Goal: Book appointment/travel/reservation

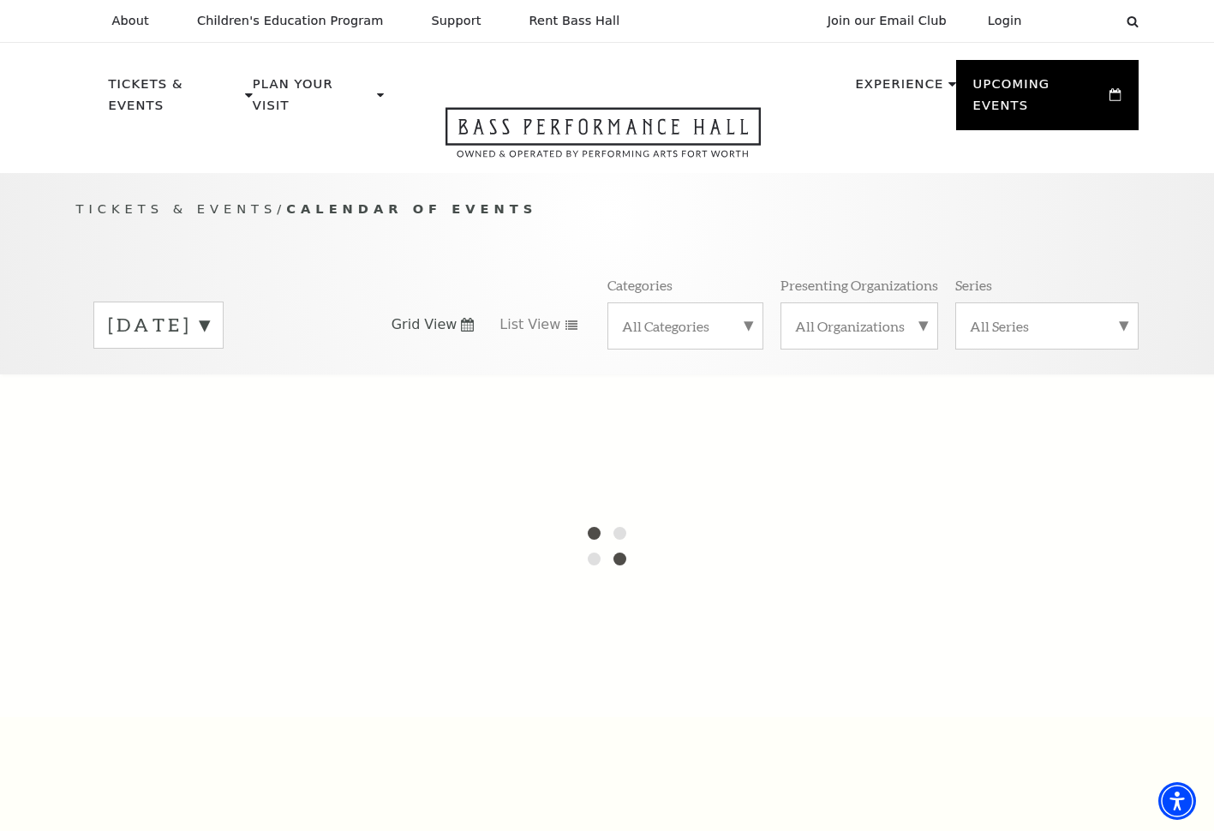
click at [750, 306] on div "All Categories" at bounding box center [686, 326] width 156 height 47
click at [671, 339] on label "Broadway" at bounding box center [685, 353] width 127 height 28
click at [545, 315] on span "List View" at bounding box center [530, 324] width 61 height 19
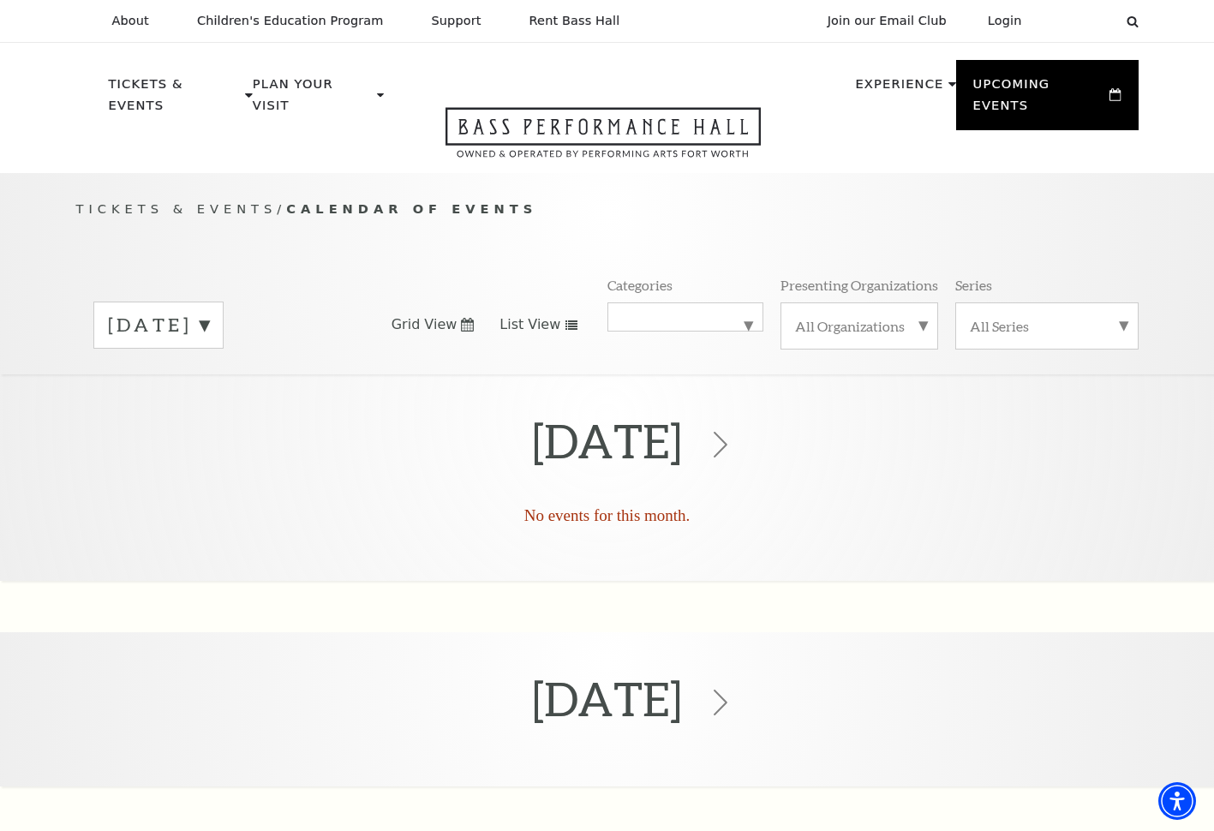
click at [209, 312] on label "September 2025" at bounding box center [158, 325] width 101 height 27
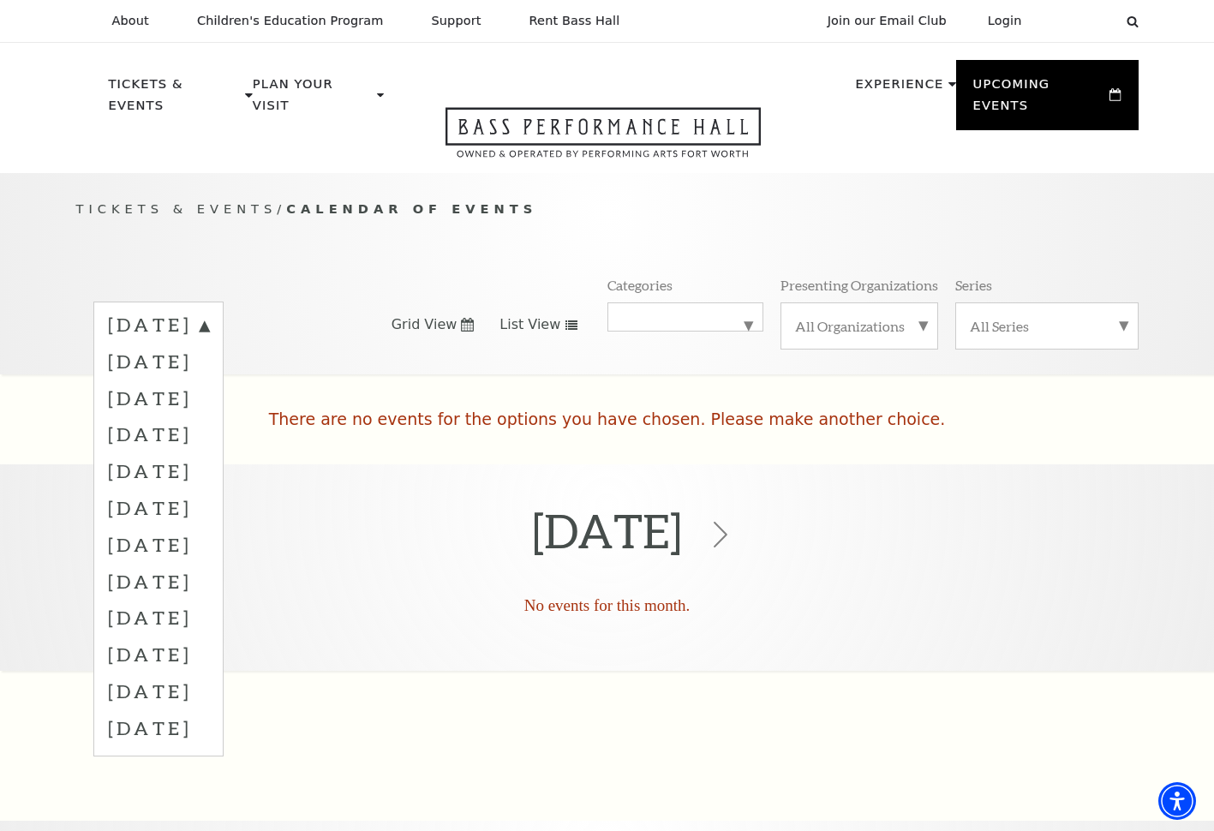
scroll to position [151, 0]
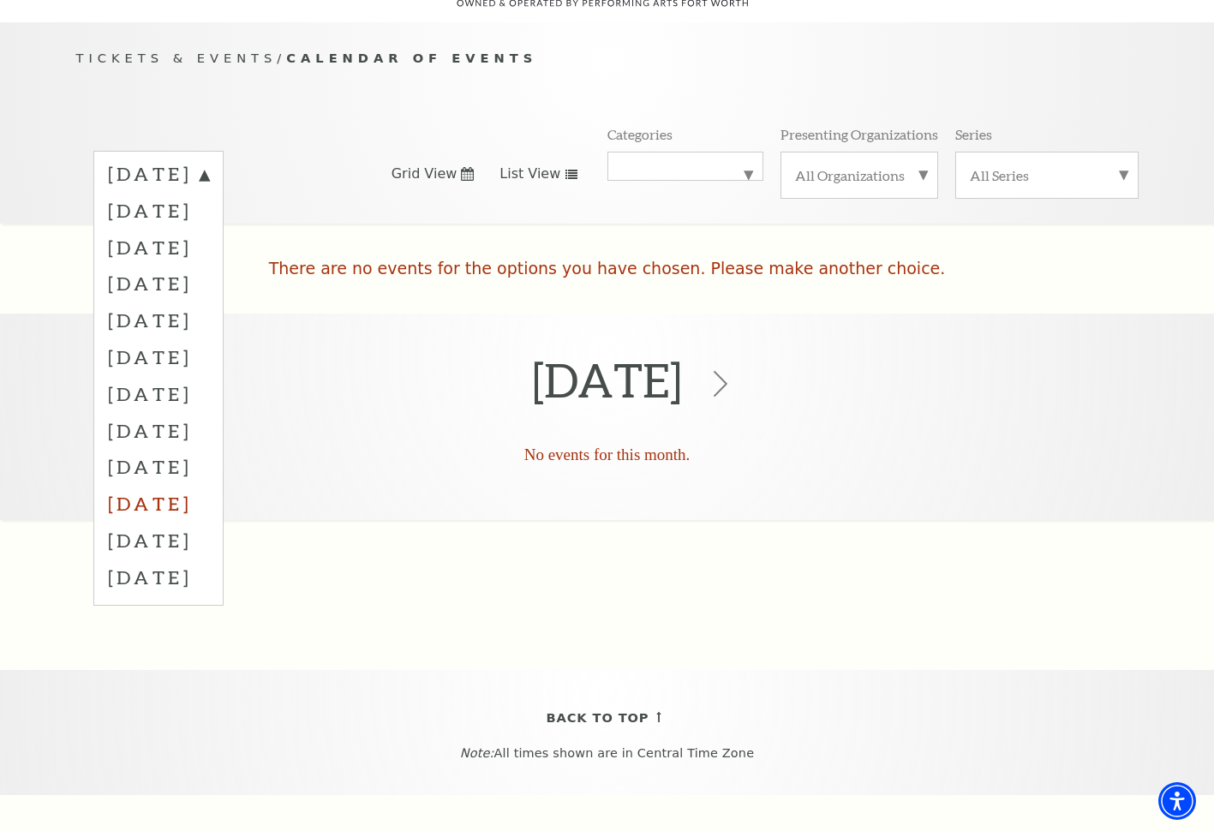
click at [209, 485] on label "June 2026" at bounding box center [158, 503] width 101 height 37
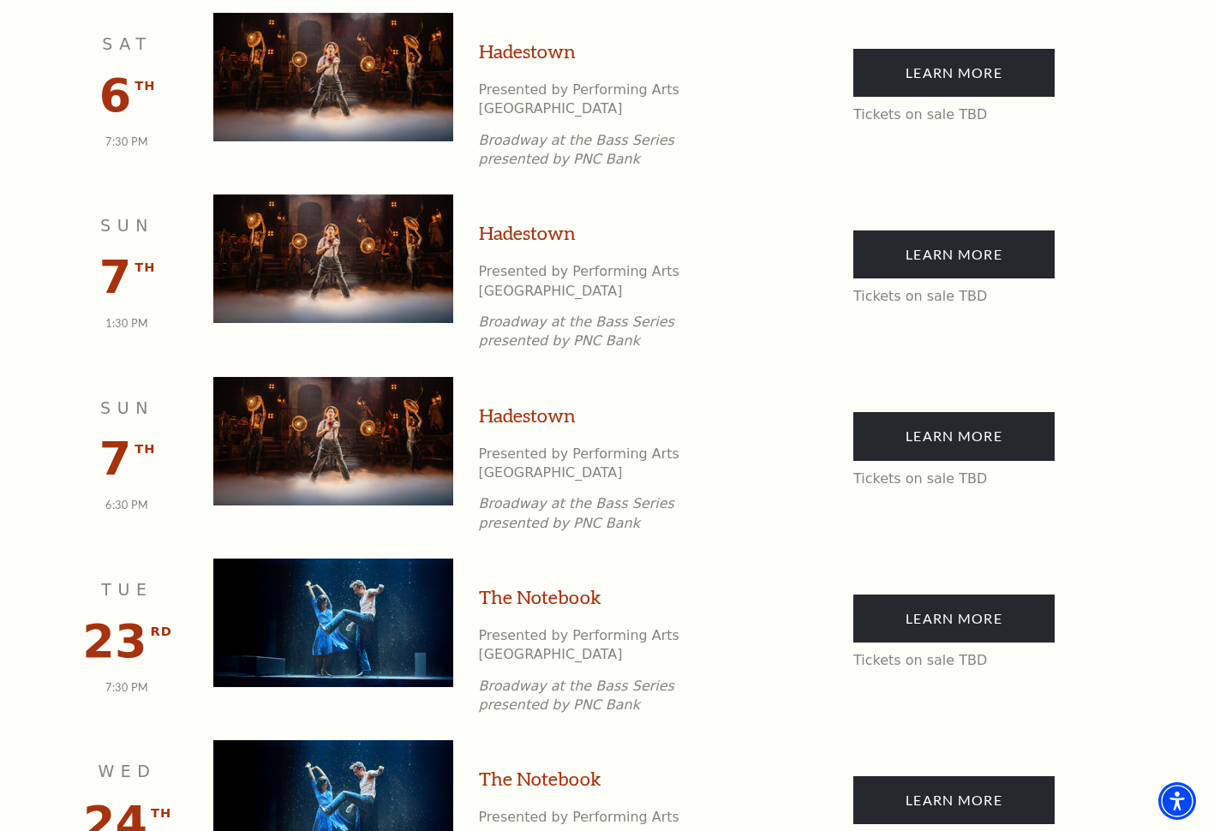
scroll to position [2005, 0]
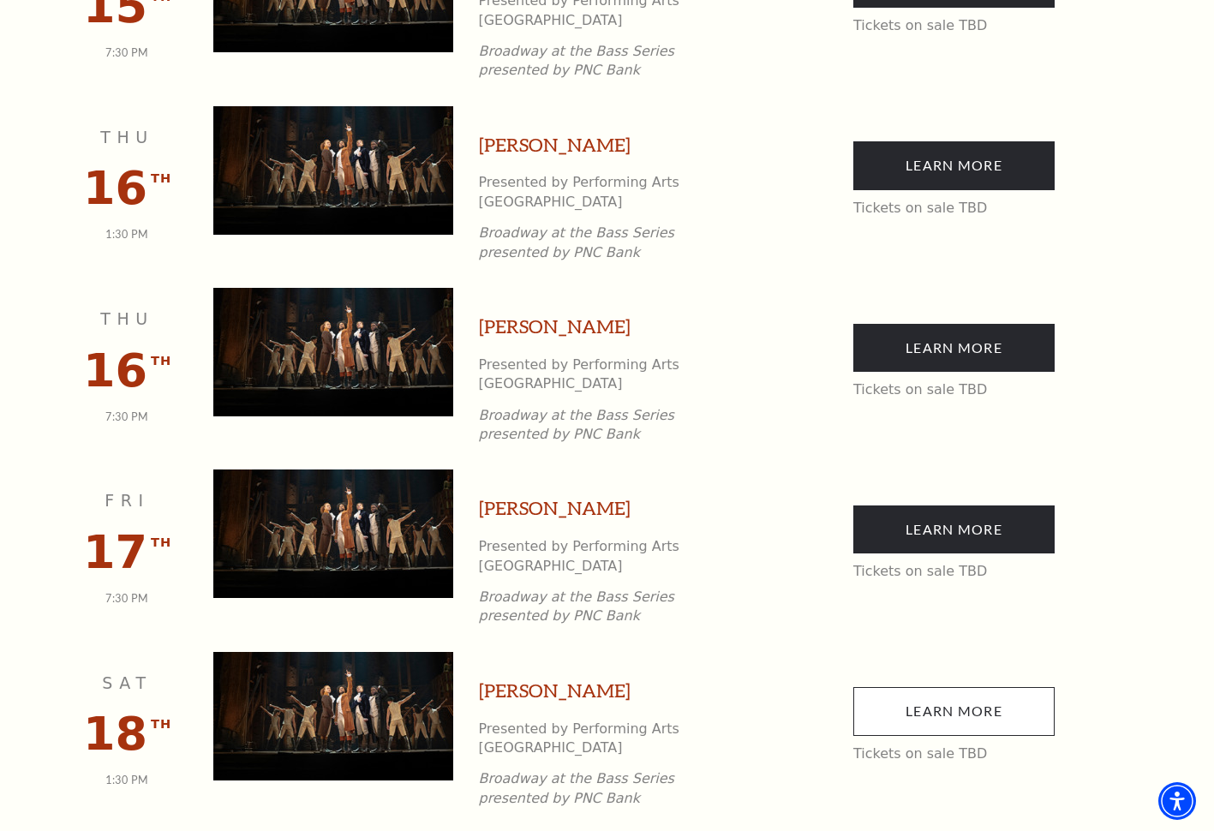
scroll to position [784, 0]
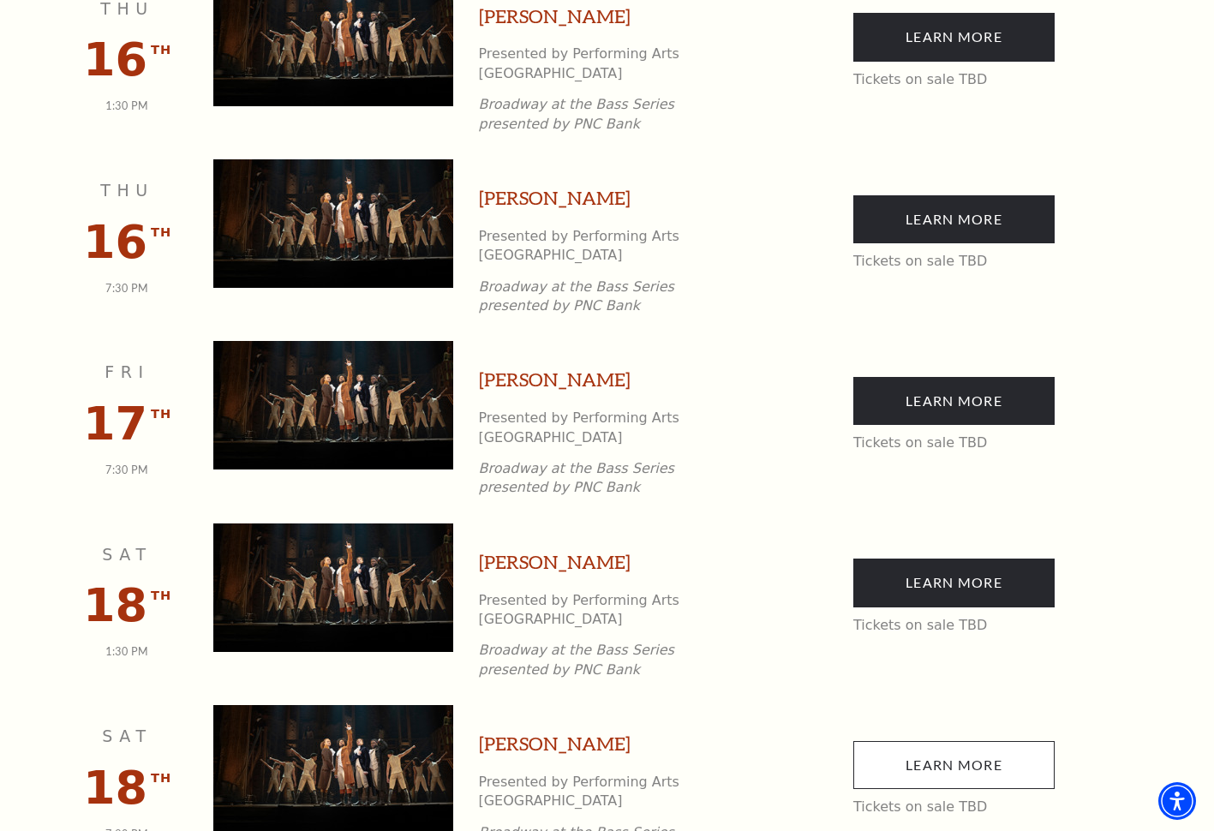
click at [976, 741] on link "Learn More" at bounding box center [954, 765] width 201 height 48
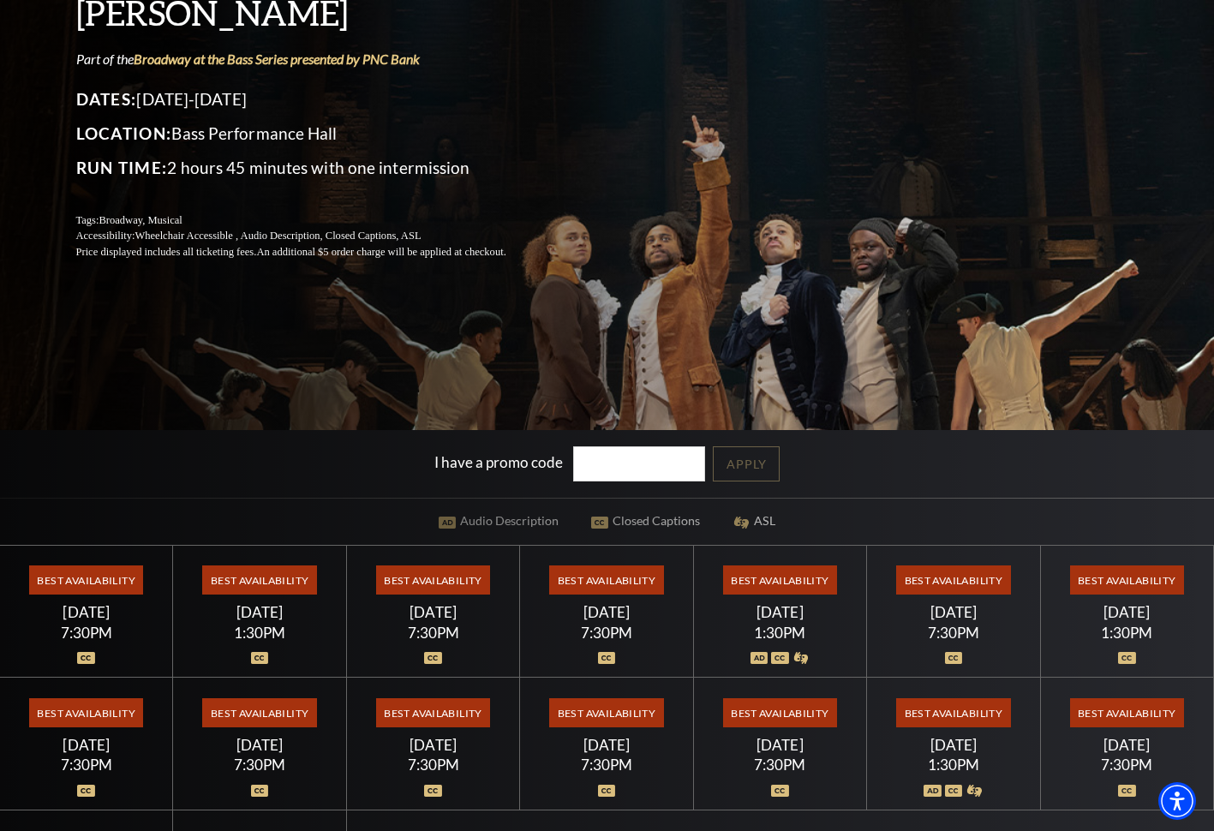
scroll to position [337, 0]
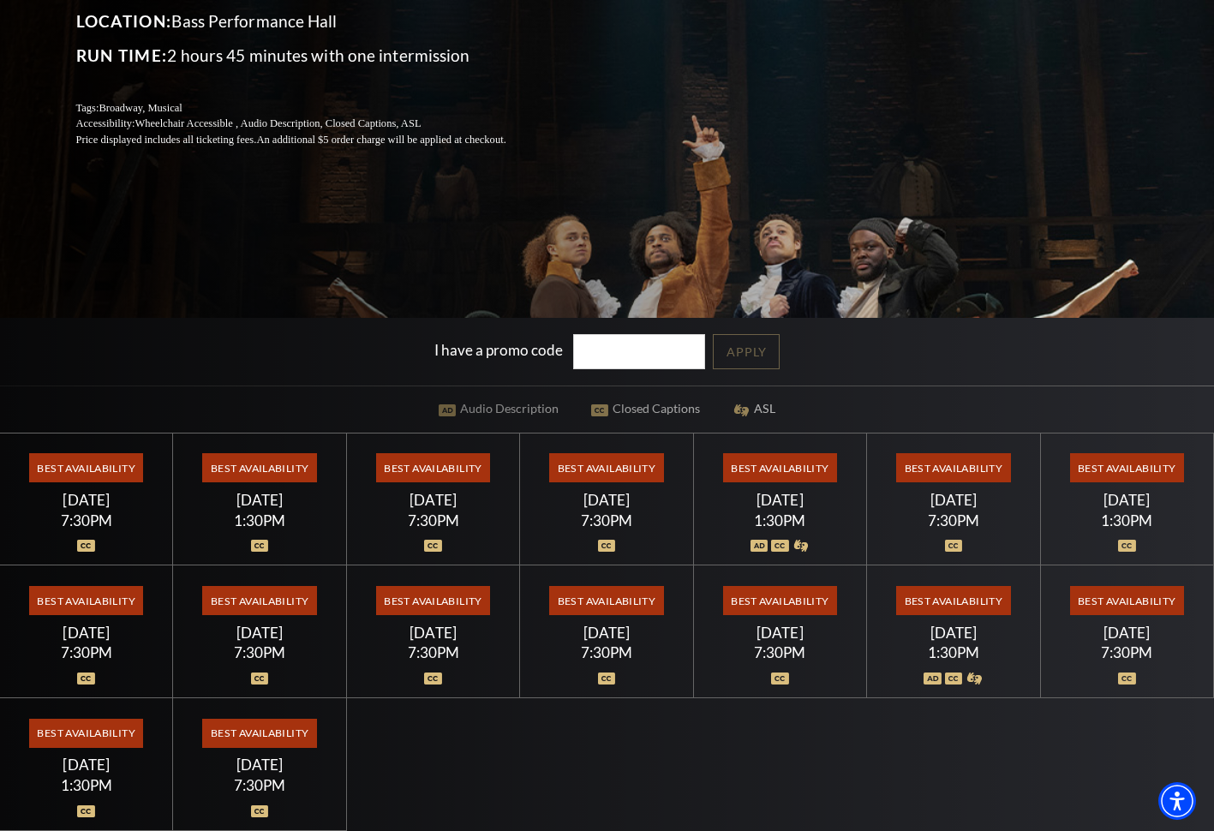
click at [961, 463] on span "Best Availability" at bounding box center [953, 467] width 114 height 29
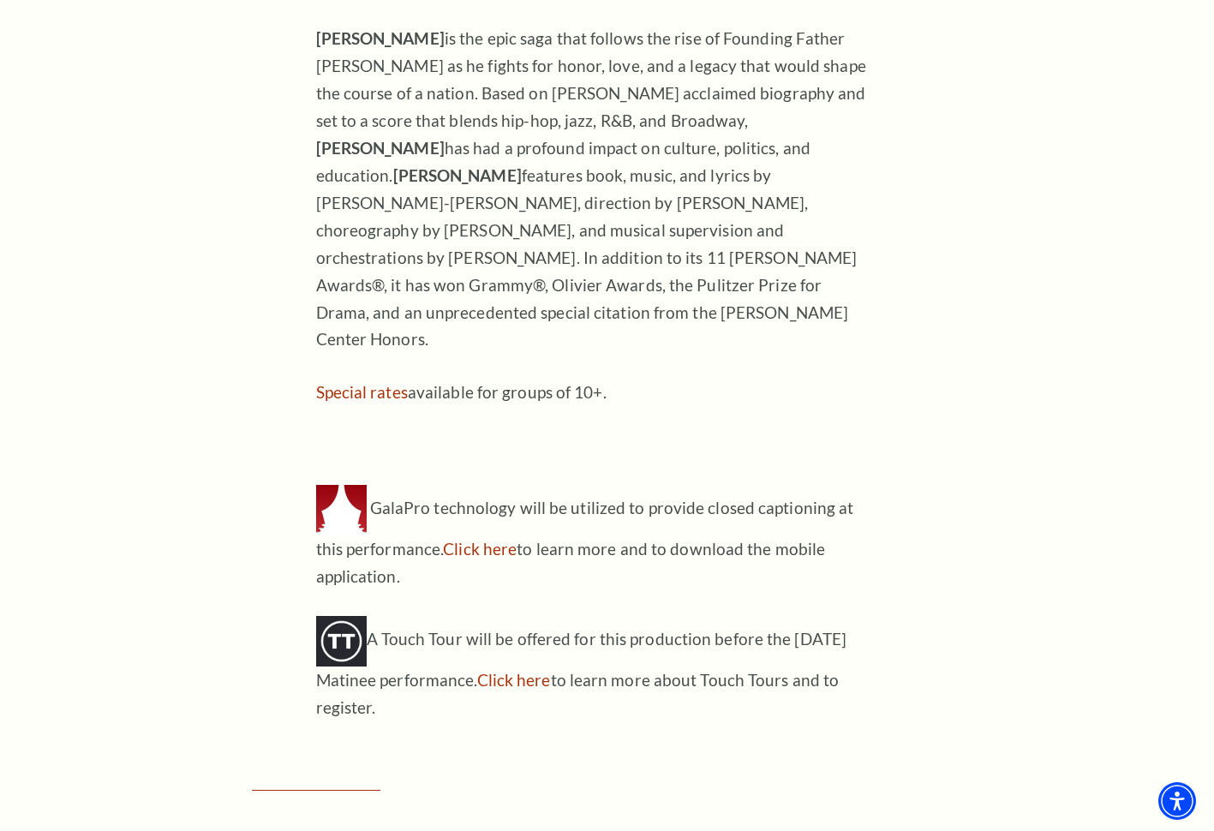
scroll to position [1998, 0]
